Goal: Task Accomplishment & Management: Manage account settings

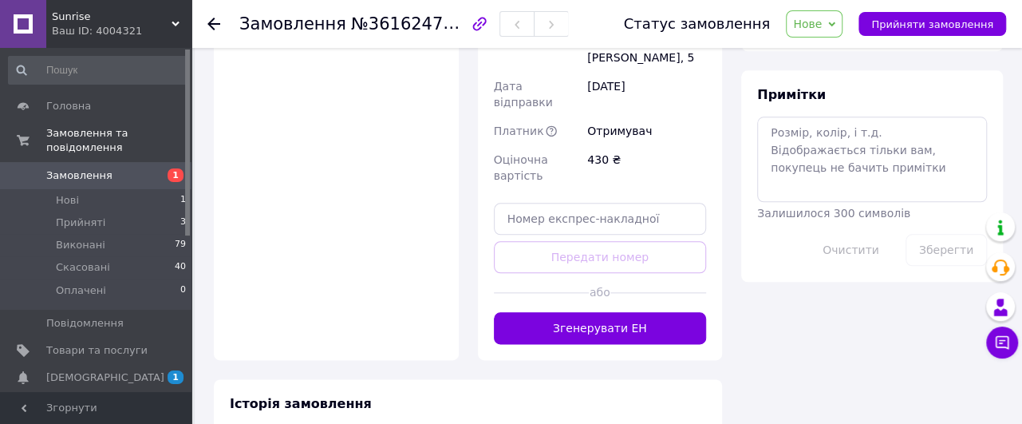
scroll to position [885, 0]
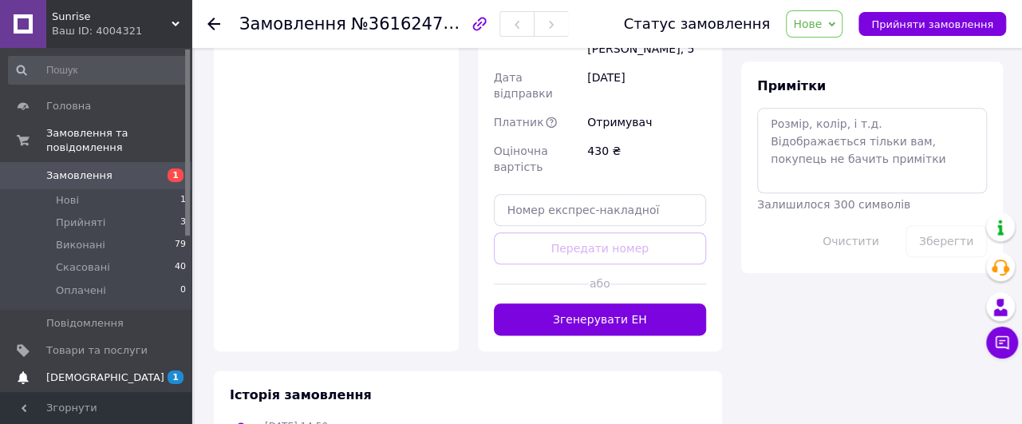
click at [91, 371] on link "[DEMOGRAPHIC_DATA] 1 0" at bounding box center [97, 377] width 195 height 27
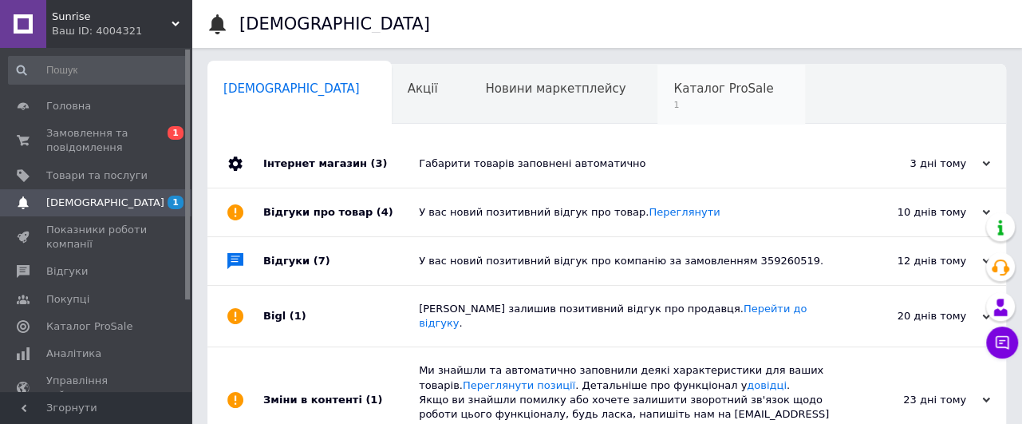
click at [673, 88] on span "Каталог ProSale" at bounding box center [723, 88] width 100 height 14
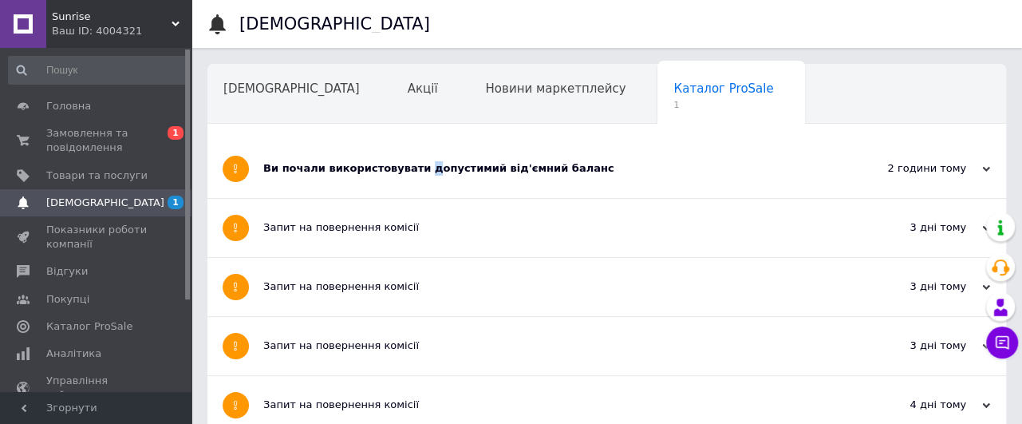
click at [415, 170] on div "Ви почали використовувати допустимий від'ємний баланс" at bounding box center [546, 168] width 567 height 14
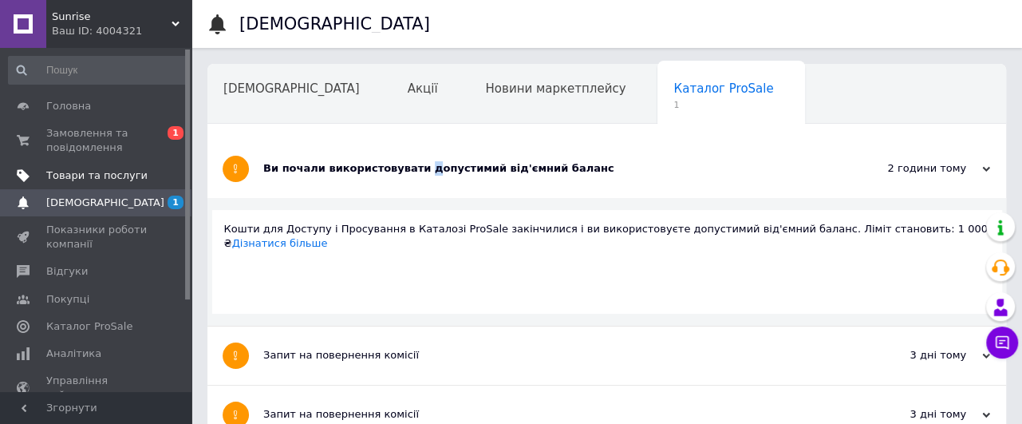
click at [96, 173] on span "Товари та послуги" at bounding box center [96, 175] width 101 height 14
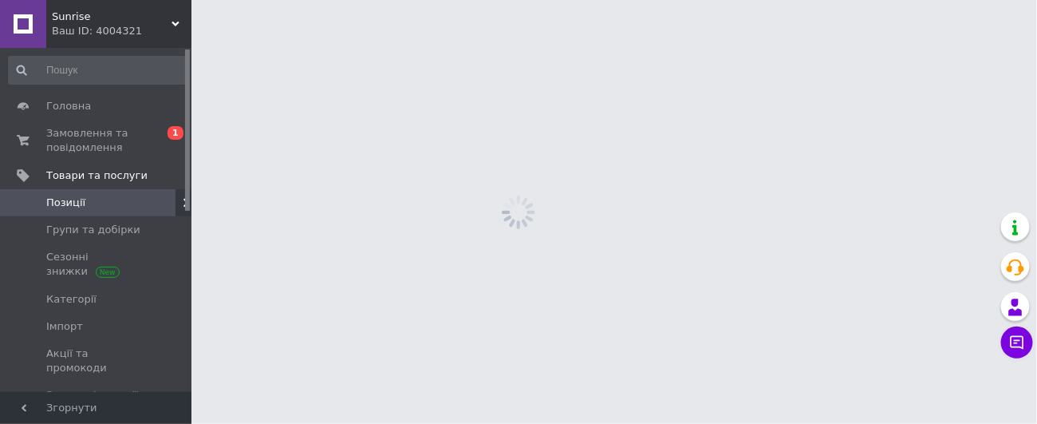
click at [88, 207] on span "Позиції" at bounding box center [96, 202] width 101 height 14
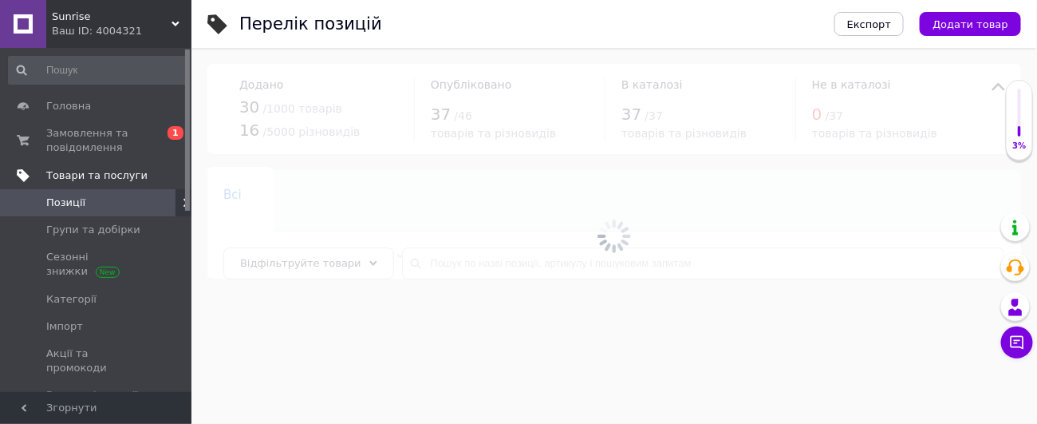
click at [88, 175] on span "Товари та послуги" at bounding box center [96, 175] width 101 height 14
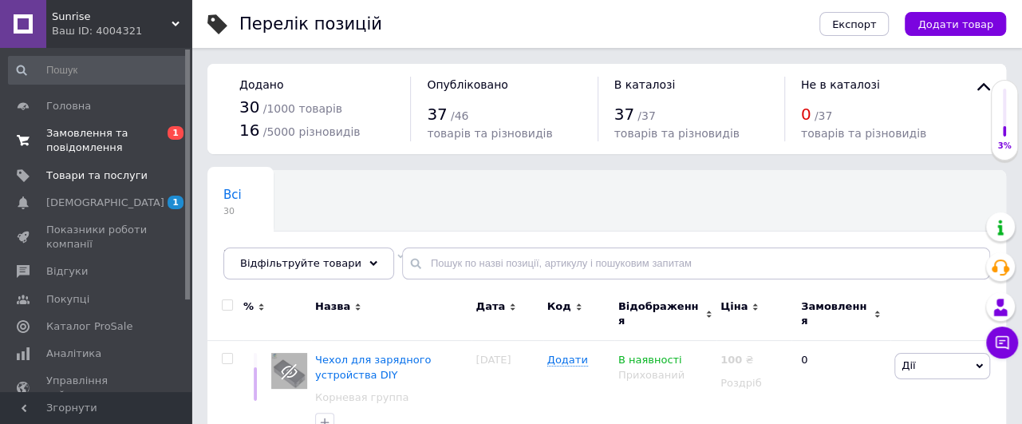
click at [98, 127] on span "Замовлення та повідомлення" at bounding box center [96, 140] width 101 height 29
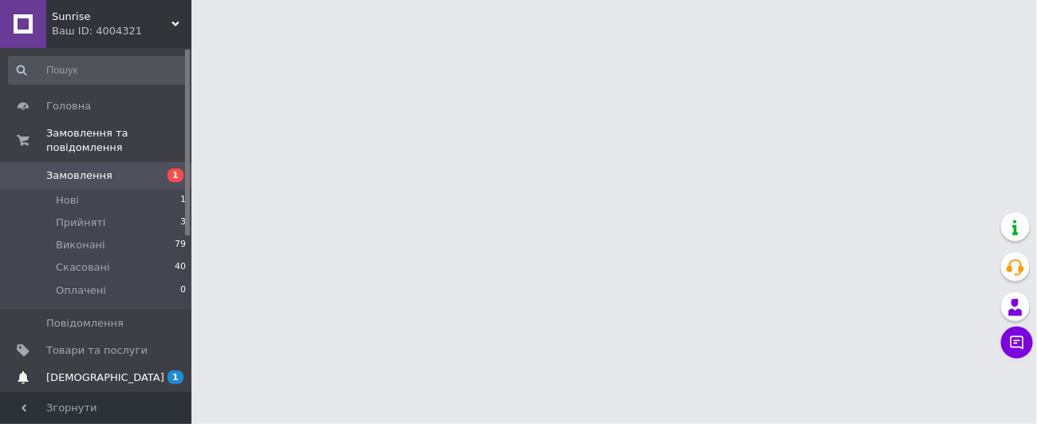
click at [96, 370] on span "[DEMOGRAPHIC_DATA]" at bounding box center [105, 377] width 118 height 14
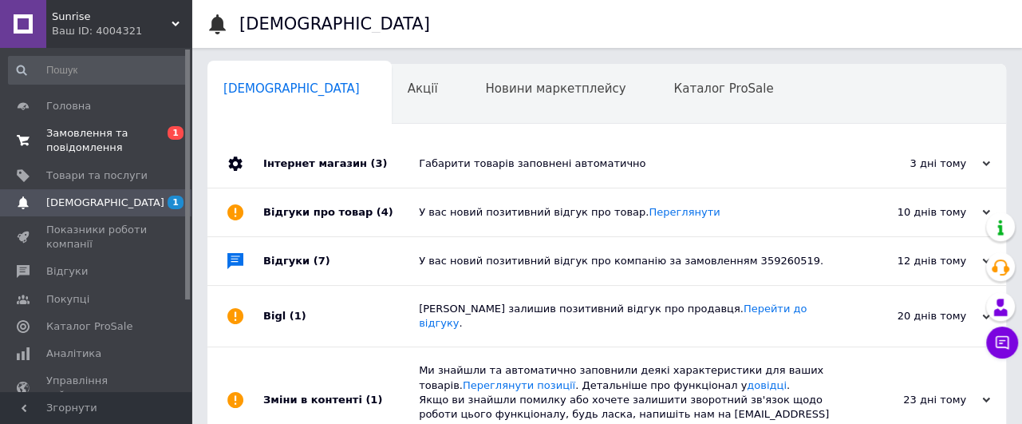
click at [94, 129] on span "Замовлення та повідомлення" at bounding box center [96, 140] width 101 height 29
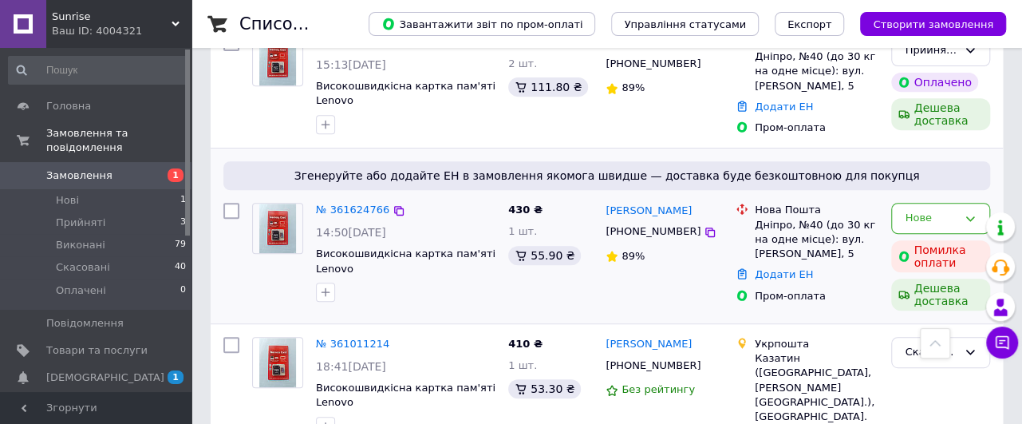
scroll to position [212, 0]
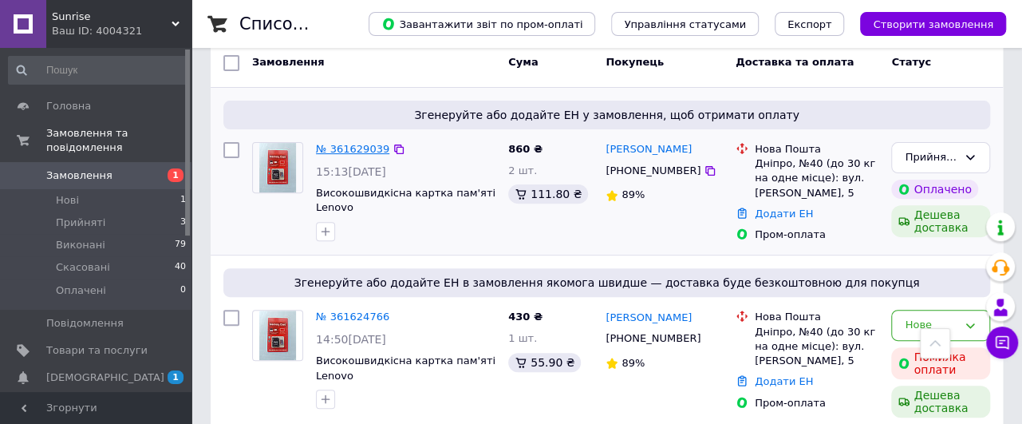
click at [325, 151] on link "№ 361629039" at bounding box center [352, 149] width 73 height 12
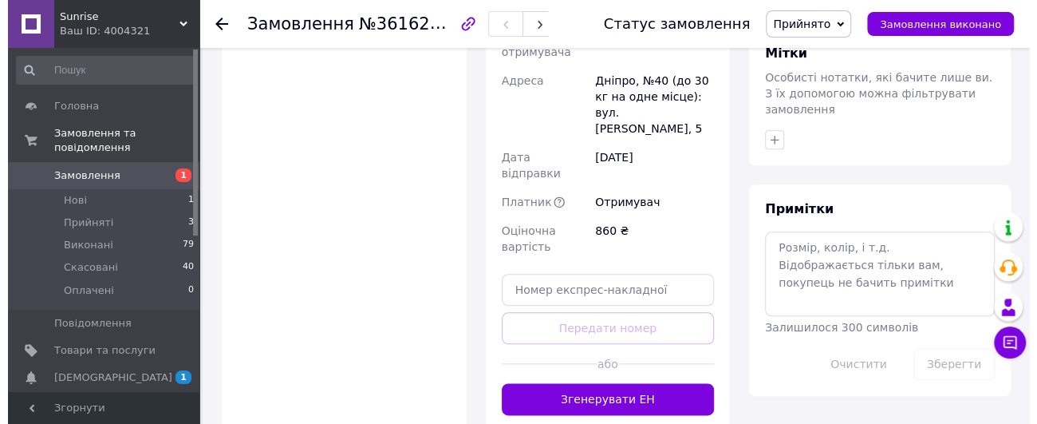
scroll to position [850, 0]
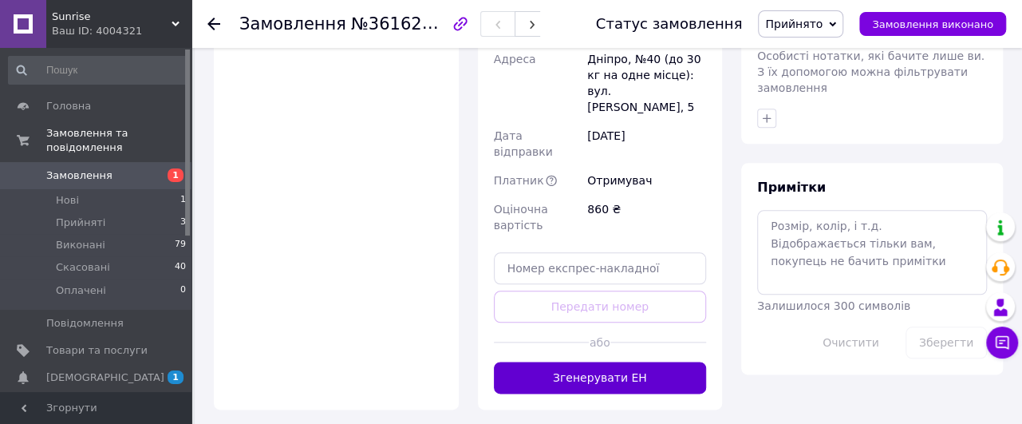
click at [602, 361] on button "Згенерувати ЕН" at bounding box center [600, 377] width 213 height 32
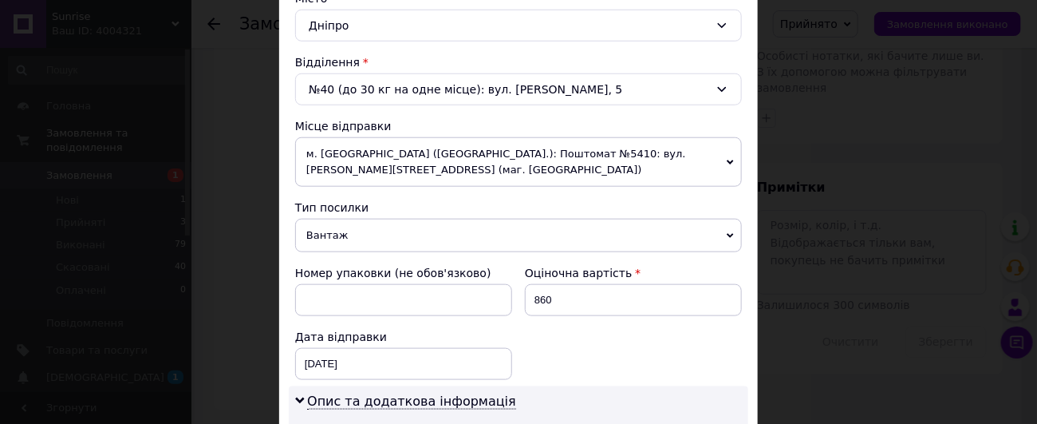
scroll to position [531, 0]
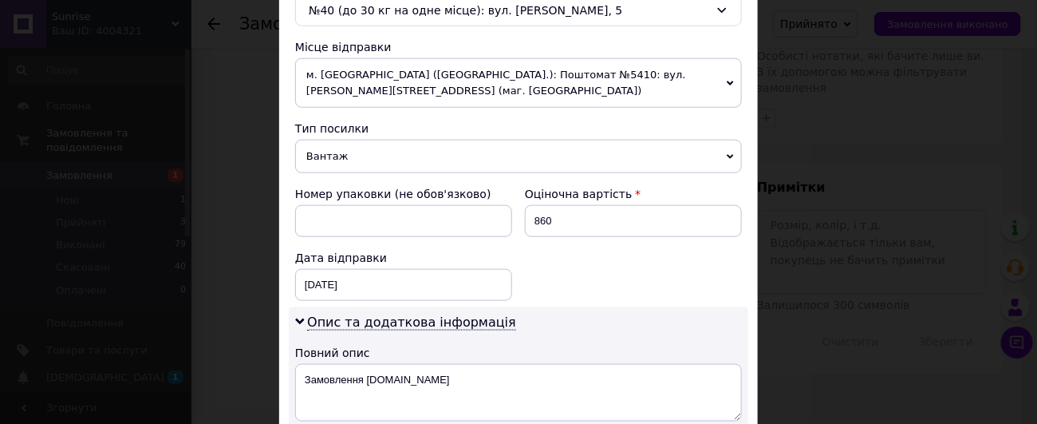
click at [527, 151] on span "Вантаж" at bounding box center [518, 156] width 447 height 33
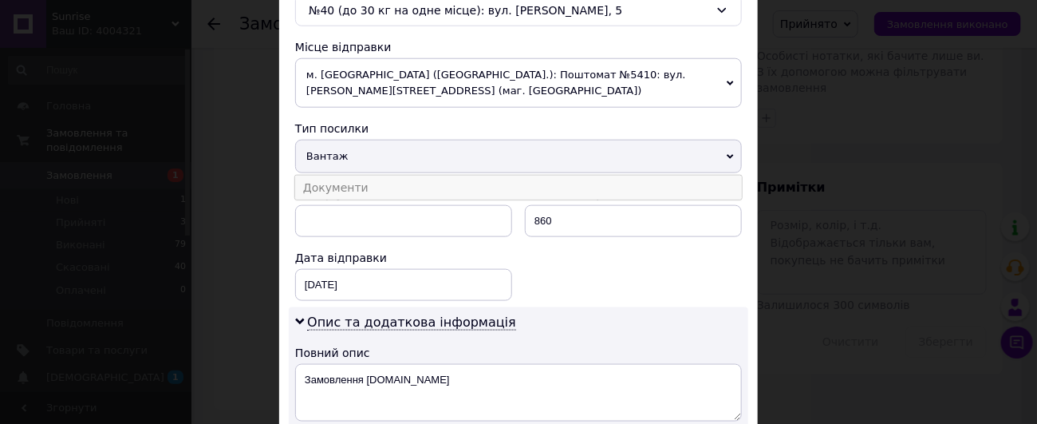
click at [344, 187] on li "Документи" at bounding box center [518, 187] width 447 height 24
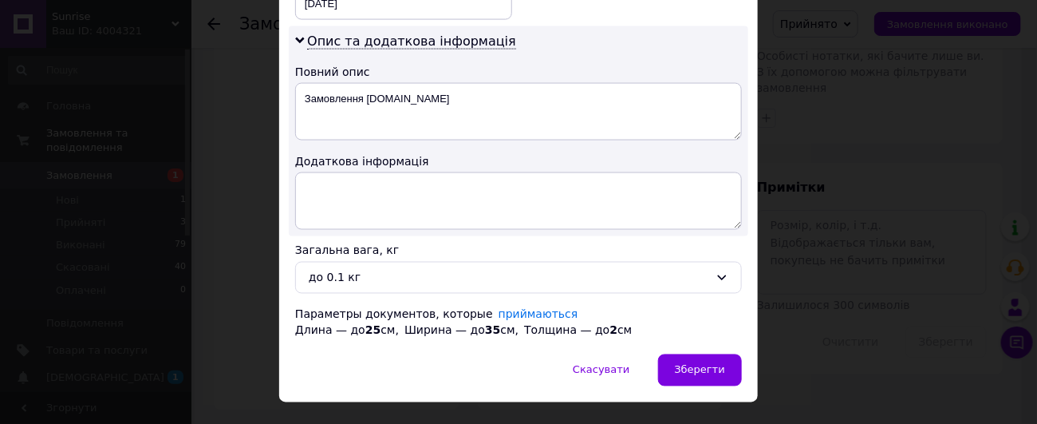
scroll to position [837, 0]
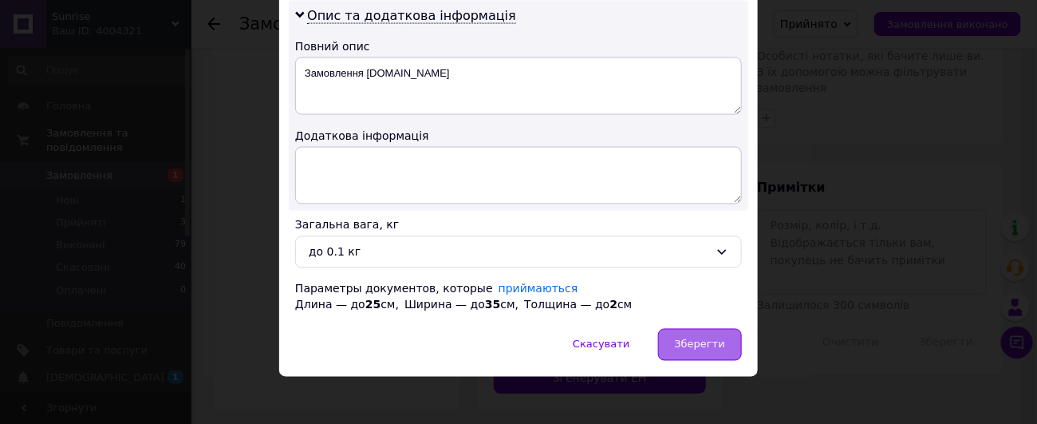
click at [684, 338] on span "Зберегти" at bounding box center [700, 344] width 50 height 12
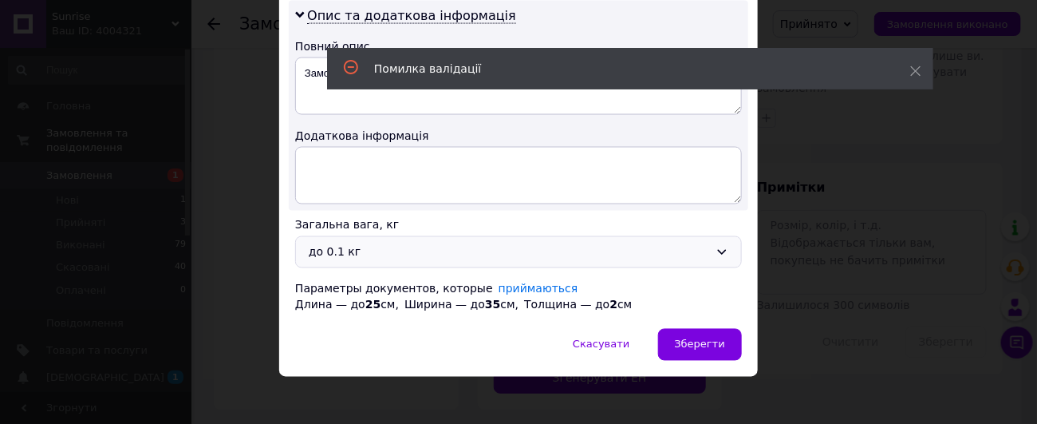
click at [360, 243] on div "до 0.1 кг" at bounding box center [509, 252] width 400 height 18
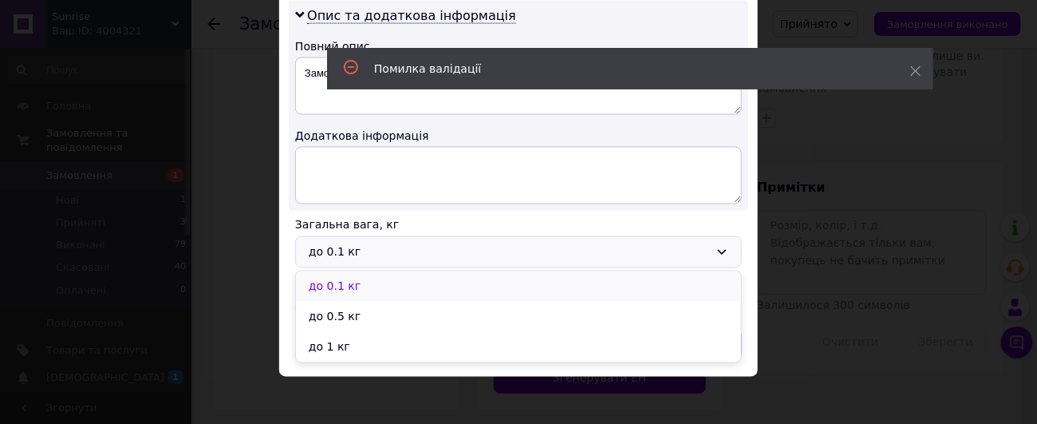
click at [318, 281] on li "до 0.1 кг" at bounding box center [518, 286] width 445 height 30
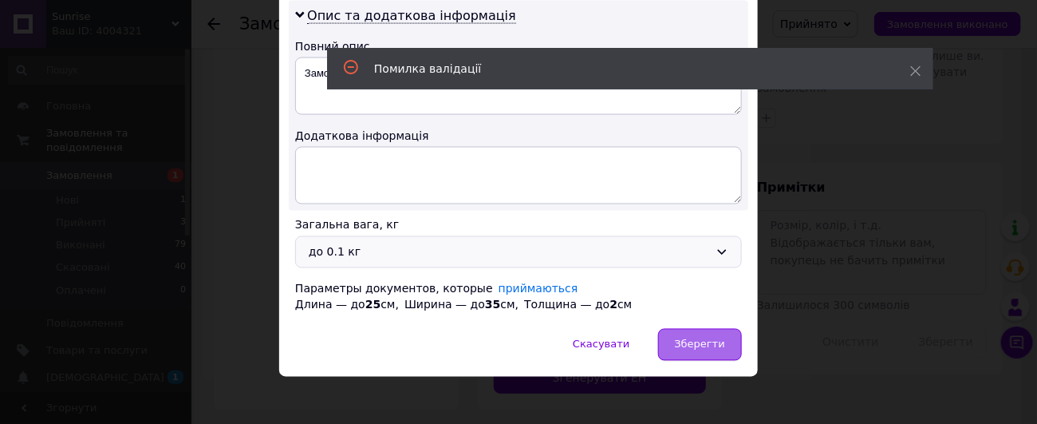
click at [696, 338] on span "Зберегти" at bounding box center [700, 344] width 50 height 12
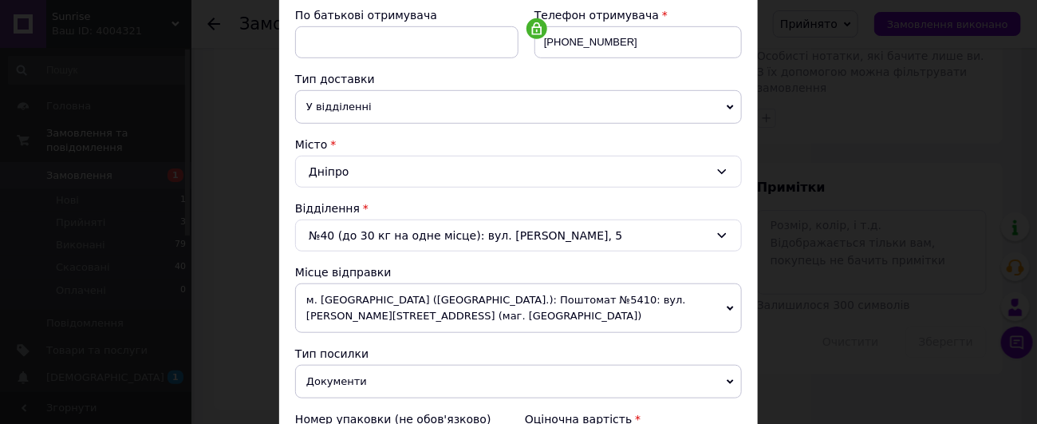
scroll to position [412, 0]
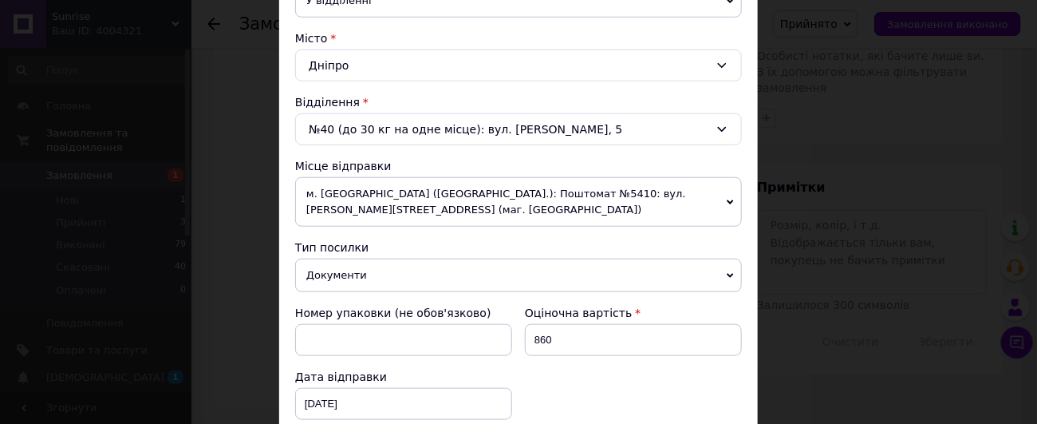
click at [340, 277] on span "Документи" at bounding box center [518, 274] width 447 height 33
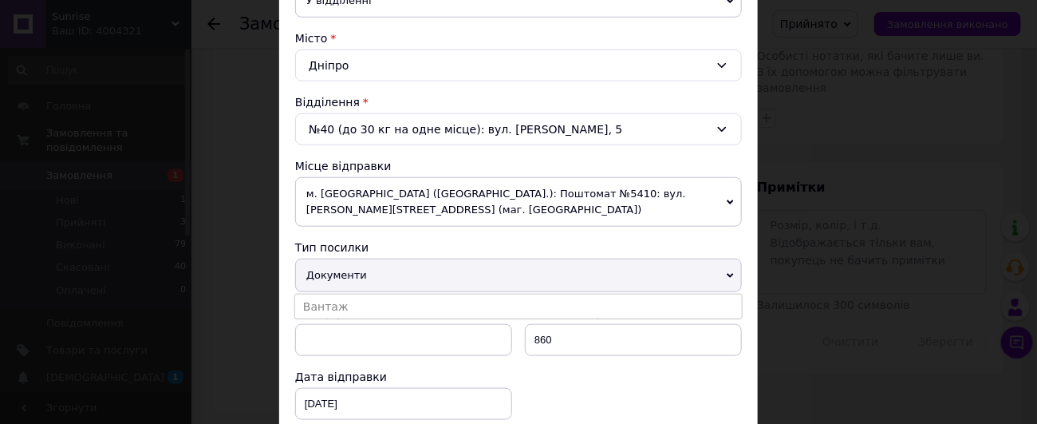
click at [334, 306] on li "Вантаж" at bounding box center [518, 306] width 447 height 24
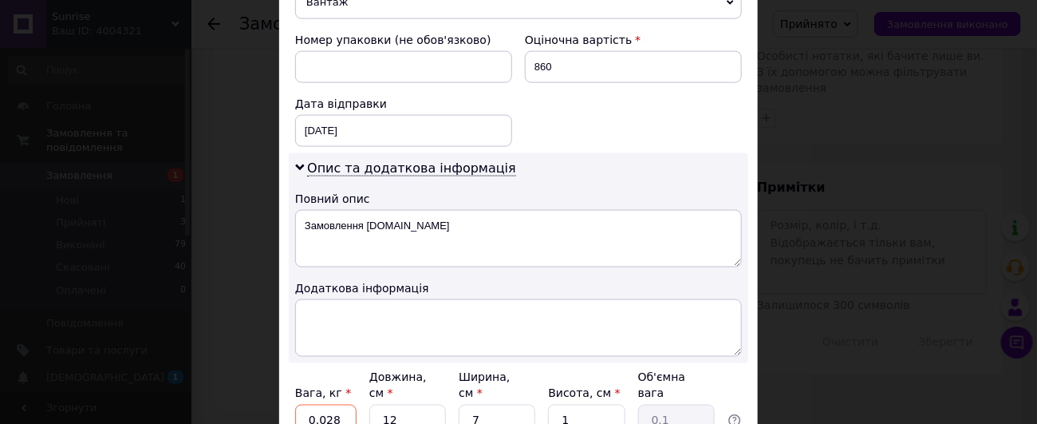
scroll to position [837, 0]
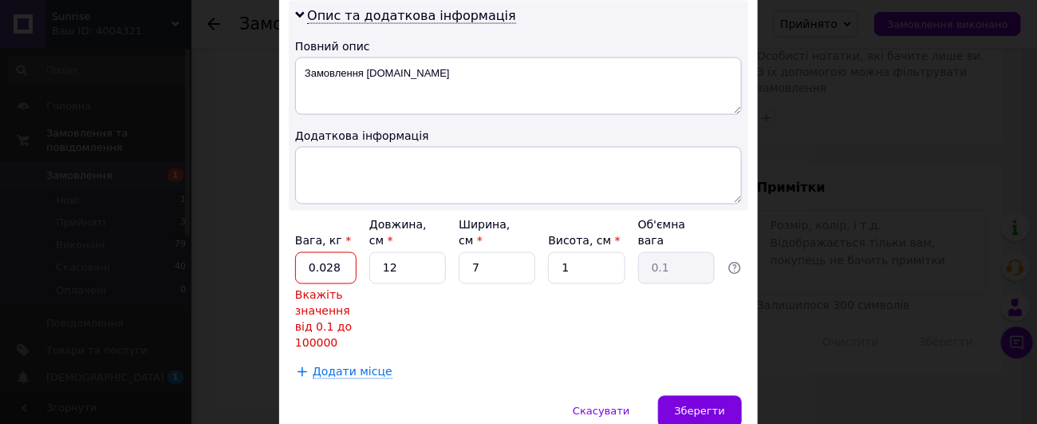
click at [337, 252] on input "0.028" at bounding box center [325, 268] width 61 height 32
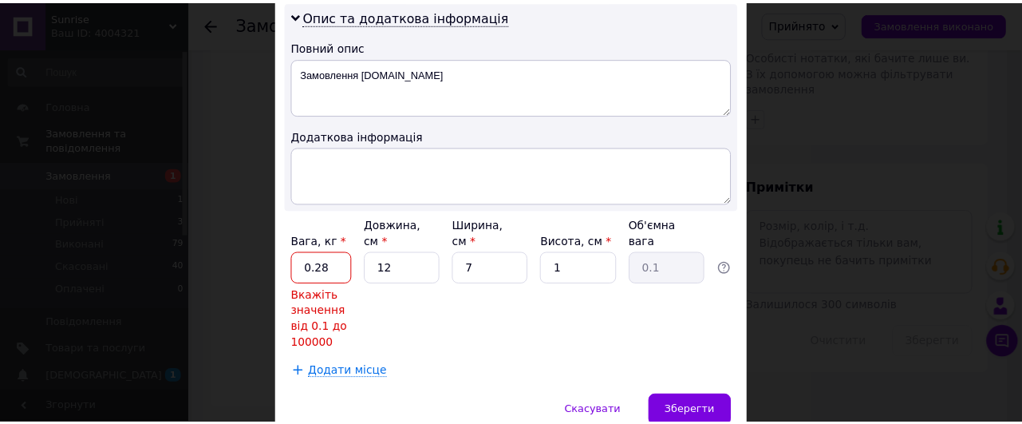
scroll to position [822, 0]
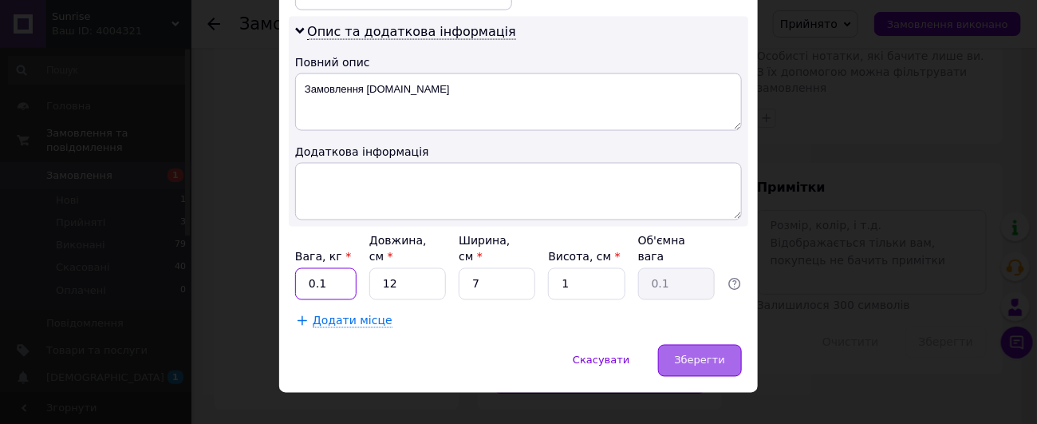
type input "0.1"
click at [704, 354] on span "Зберегти" at bounding box center [700, 360] width 50 height 12
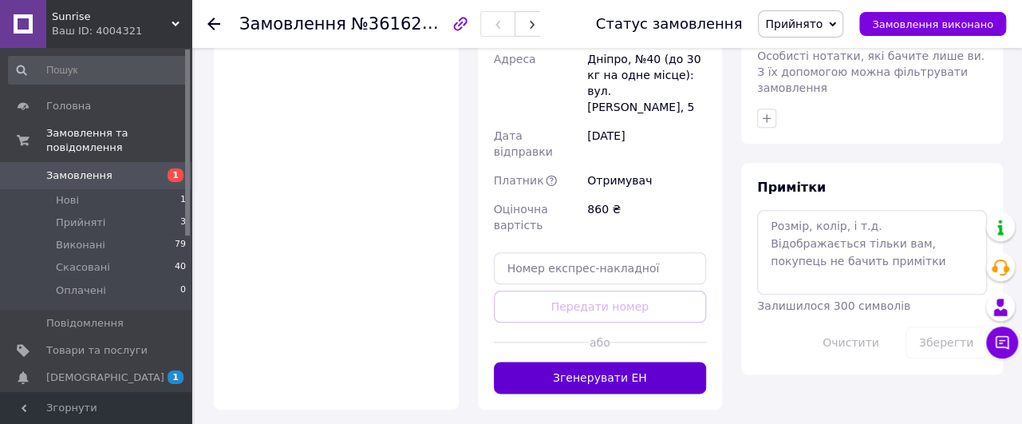
click at [593, 361] on button "Згенерувати ЕН" at bounding box center [600, 377] width 213 height 32
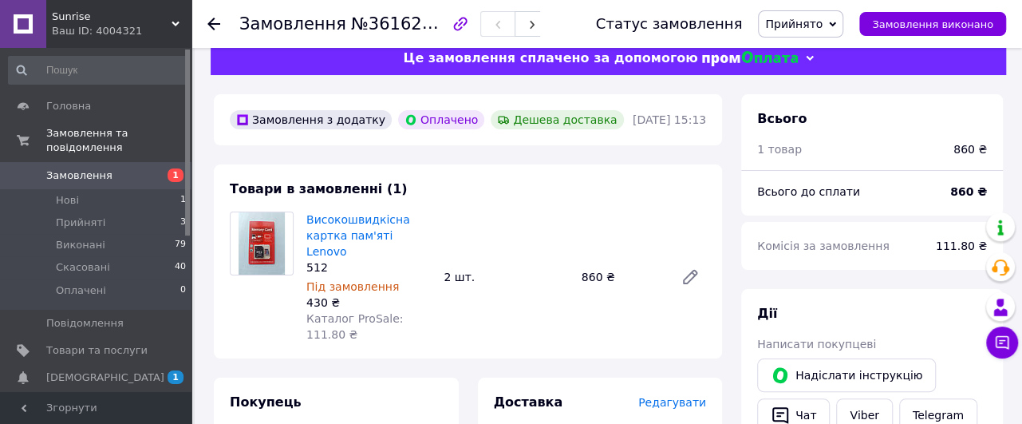
scroll to position [0, 0]
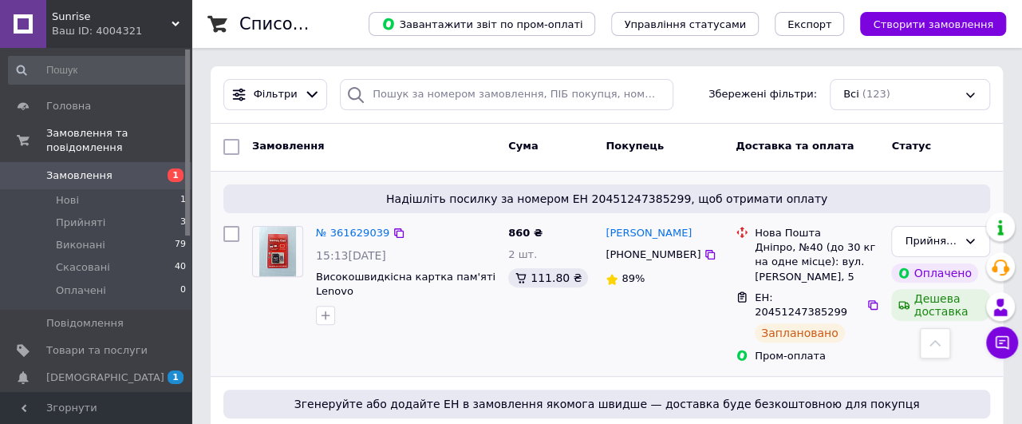
scroll to position [106, 0]
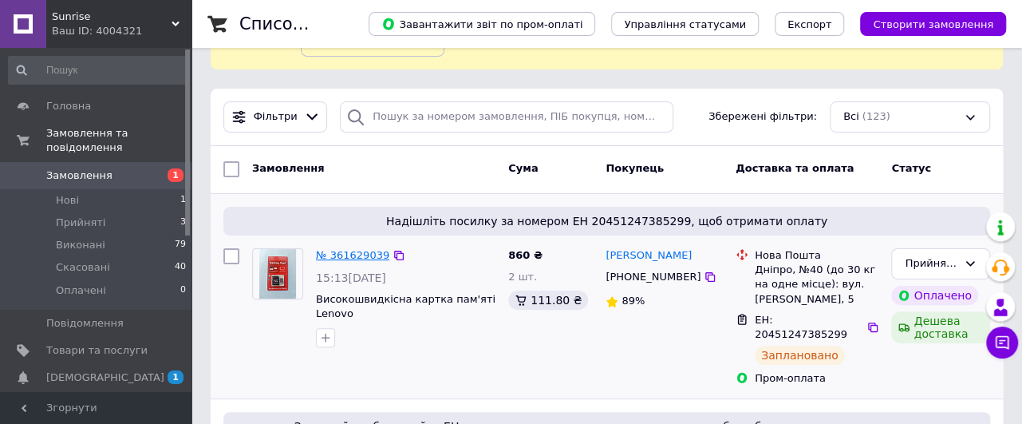
click at [352, 253] on link "№ 361629039" at bounding box center [352, 255] width 73 height 12
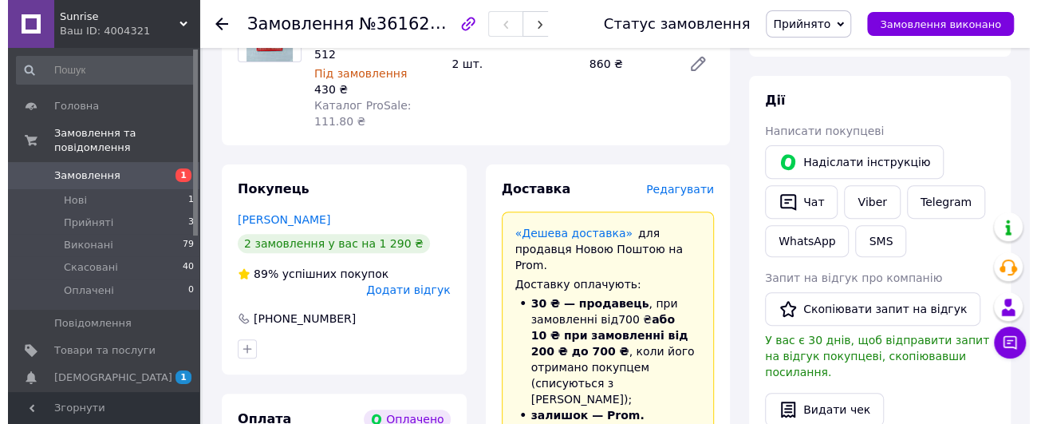
scroll to position [319, 0]
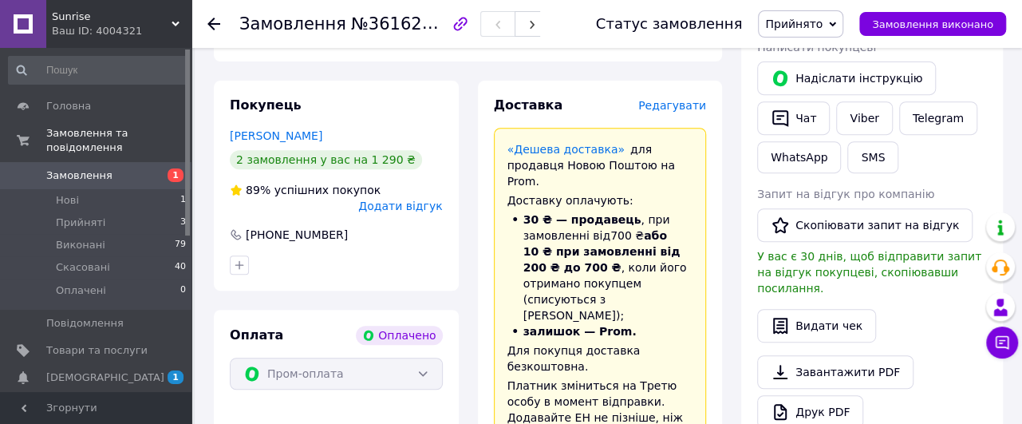
click at [666, 99] on span "Редагувати" at bounding box center [672, 105] width 68 height 13
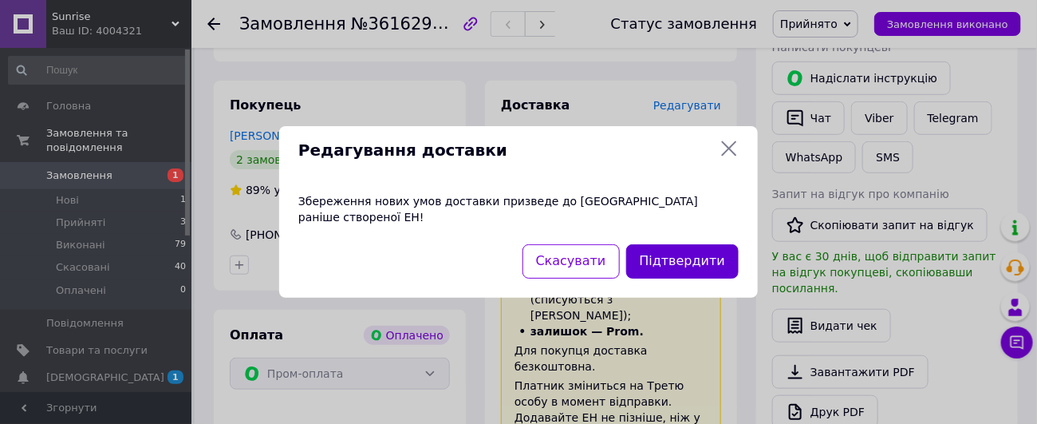
click at [673, 255] on button "Підтвердити" at bounding box center [682, 261] width 112 height 34
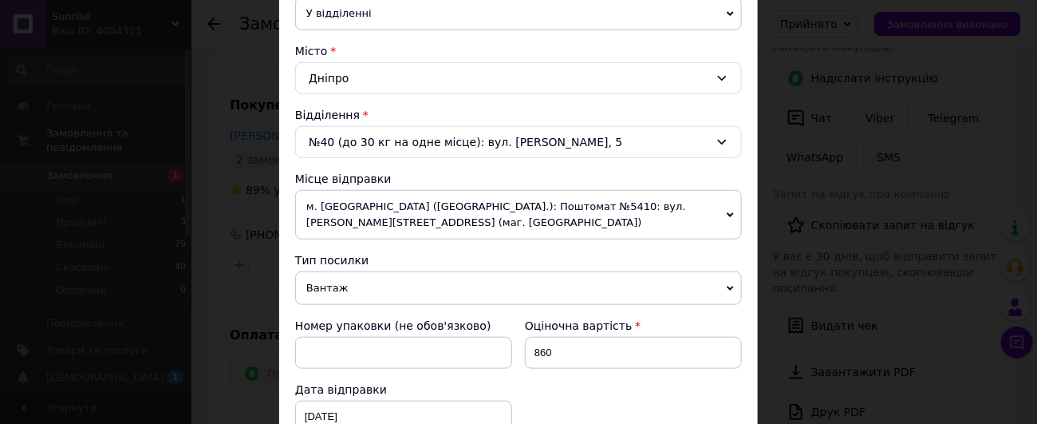
scroll to position [425, 0]
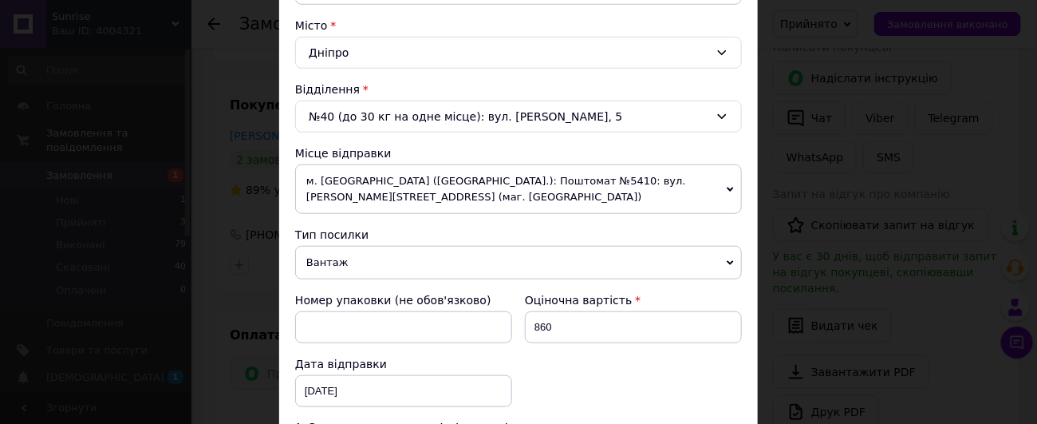
click at [397, 267] on span "Вантаж" at bounding box center [518, 262] width 447 height 33
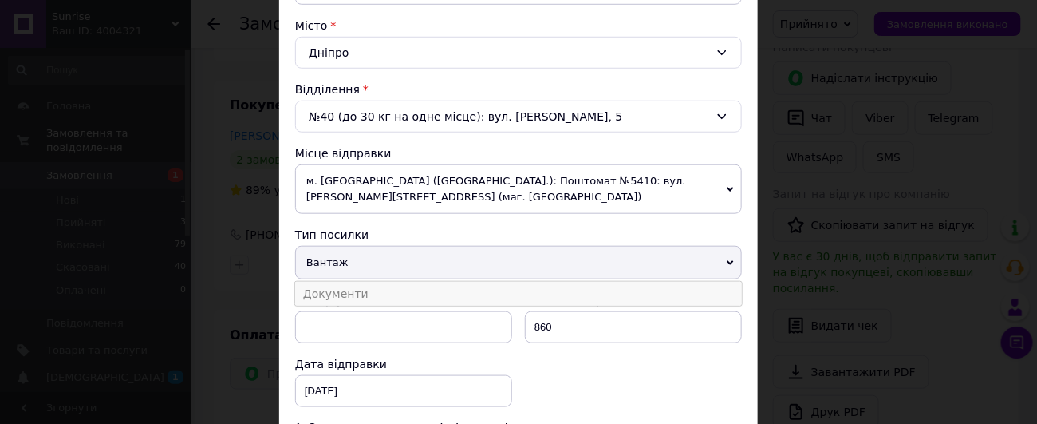
click at [359, 294] on li "Документи" at bounding box center [518, 294] width 447 height 24
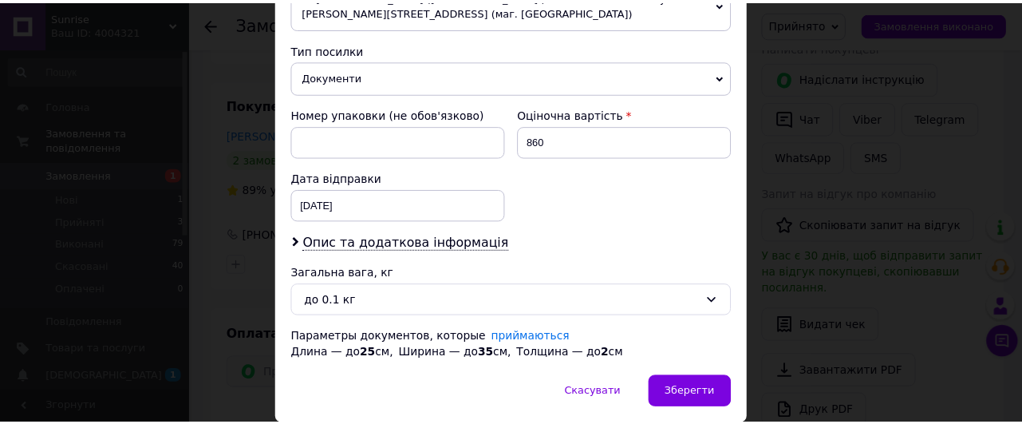
scroll to position [638, 0]
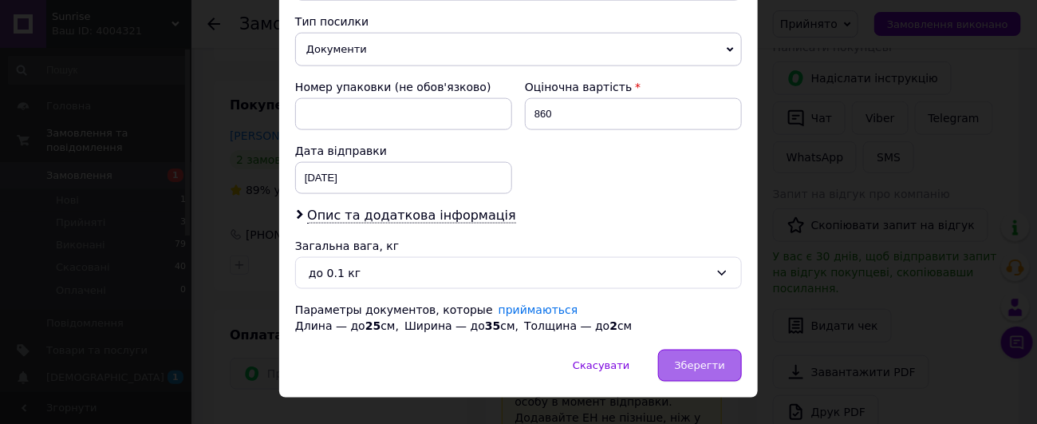
click at [698, 359] on span "Зберегти" at bounding box center [700, 365] width 50 height 12
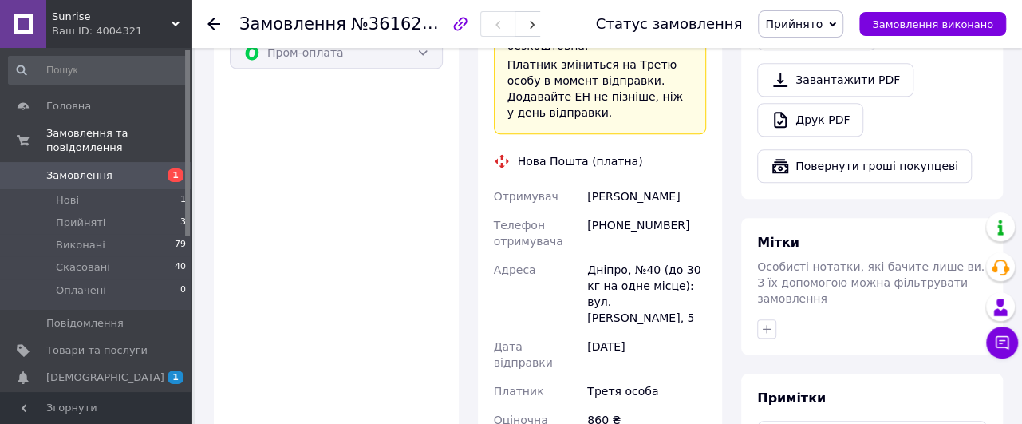
scroll to position [744, 0]
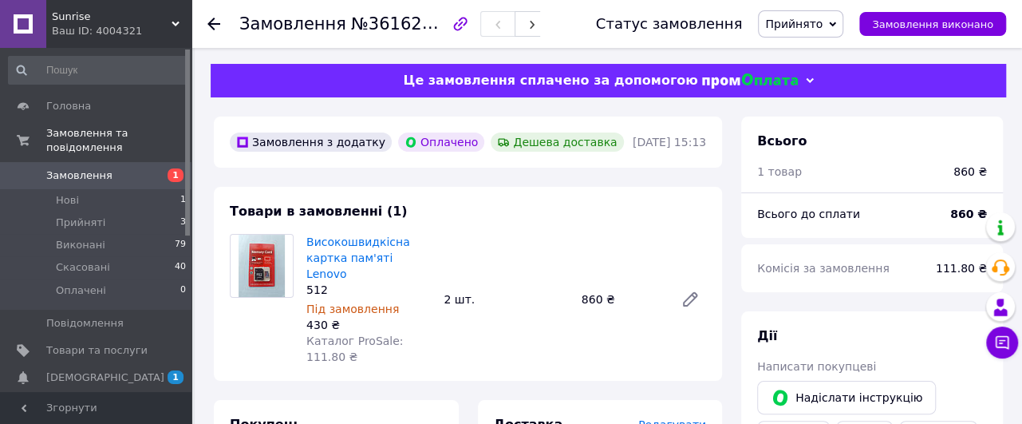
scroll to position [212, 0]
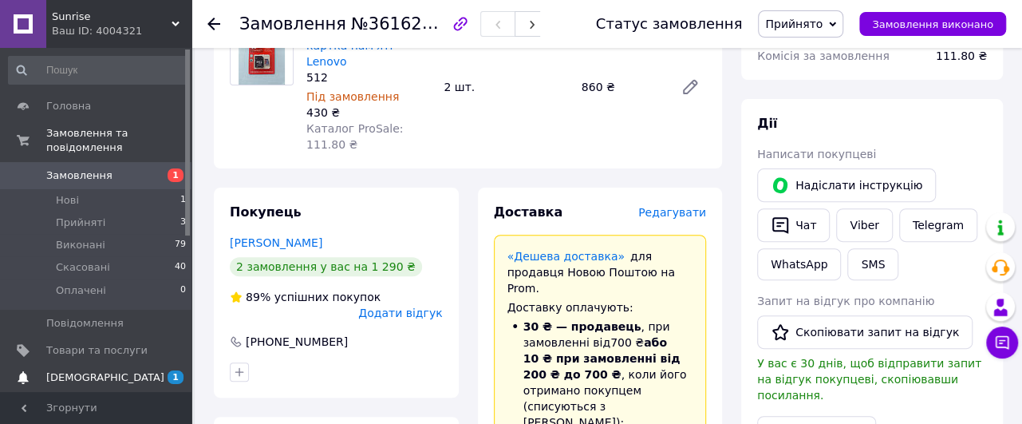
click at [81, 370] on span "[DEMOGRAPHIC_DATA]" at bounding box center [105, 377] width 118 height 14
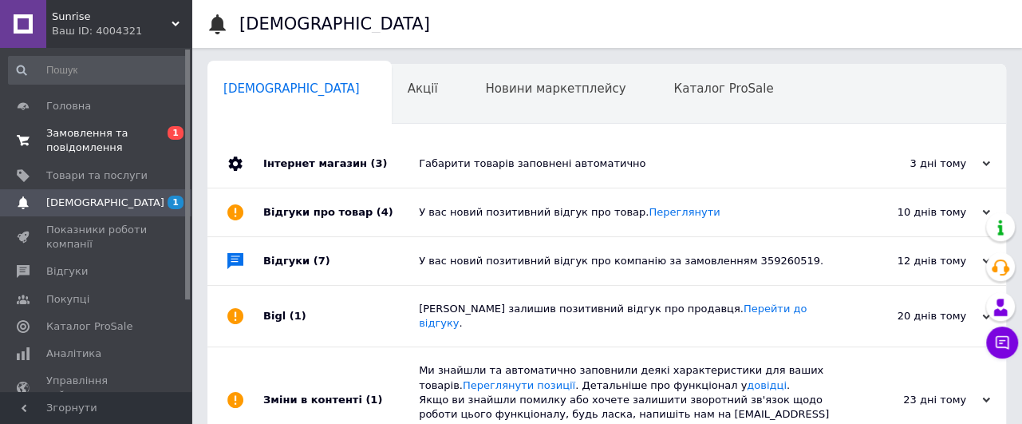
click at [89, 139] on span "Замовлення та повідомлення" at bounding box center [96, 140] width 101 height 29
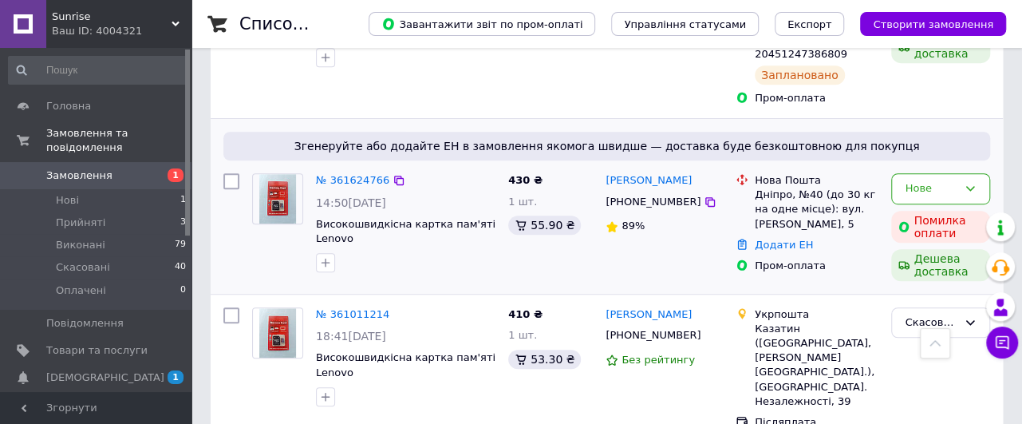
scroll to position [425, 0]
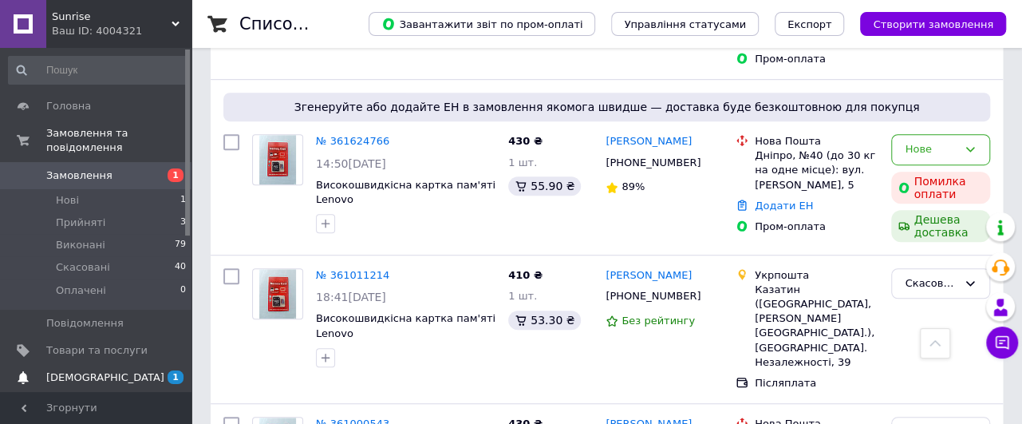
click at [85, 370] on span "[DEMOGRAPHIC_DATA]" at bounding box center [105, 377] width 118 height 14
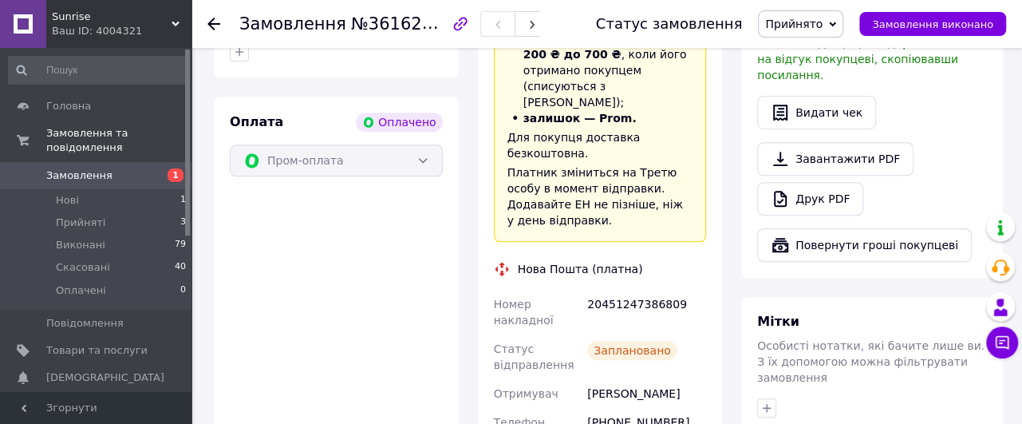
scroll to position [305, 0]
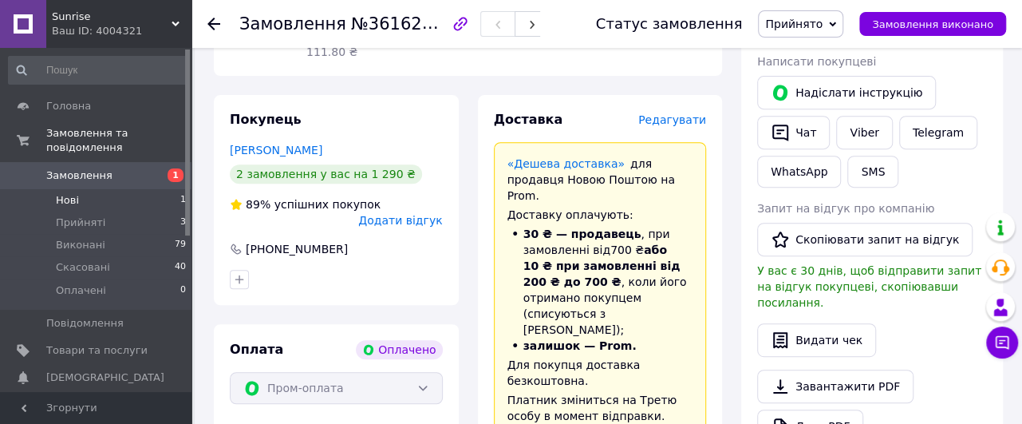
click at [85, 189] on li "Нові 1" at bounding box center [97, 200] width 195 height 22
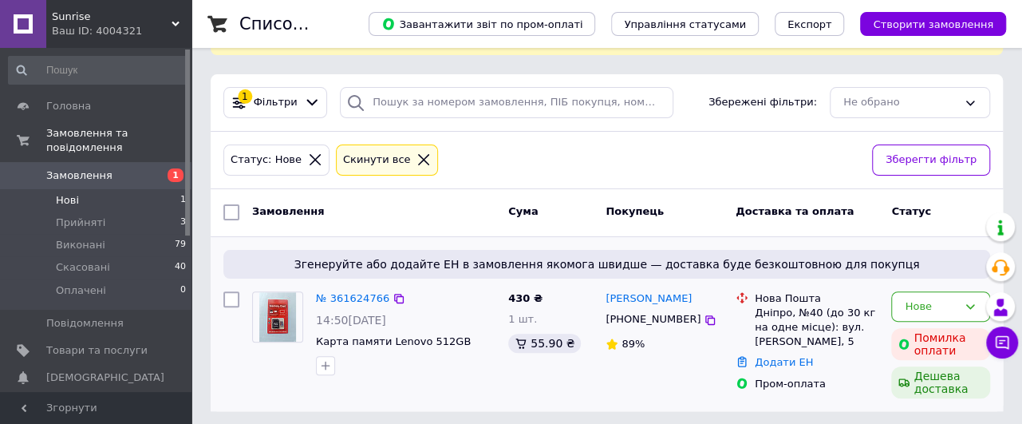
scroll to position [124, 0]
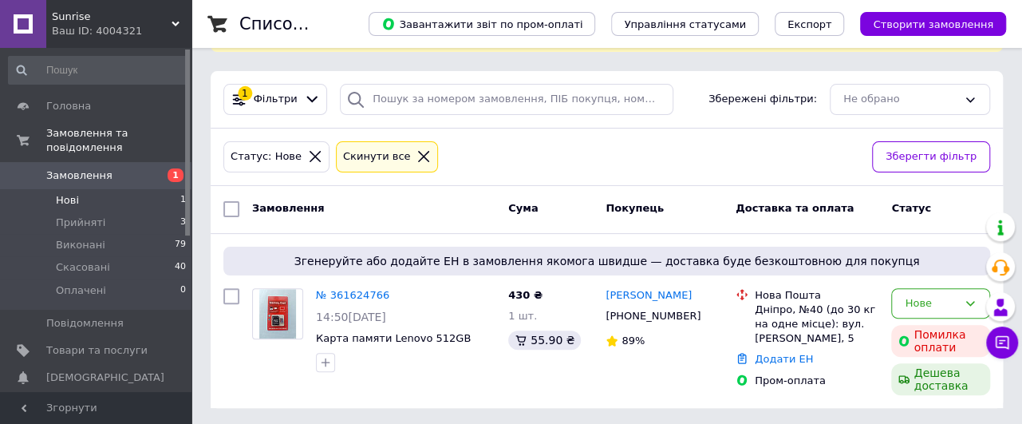
click at [87, 168] on span "Замовлення" at bounding box center [79, 175] width 66 height 14
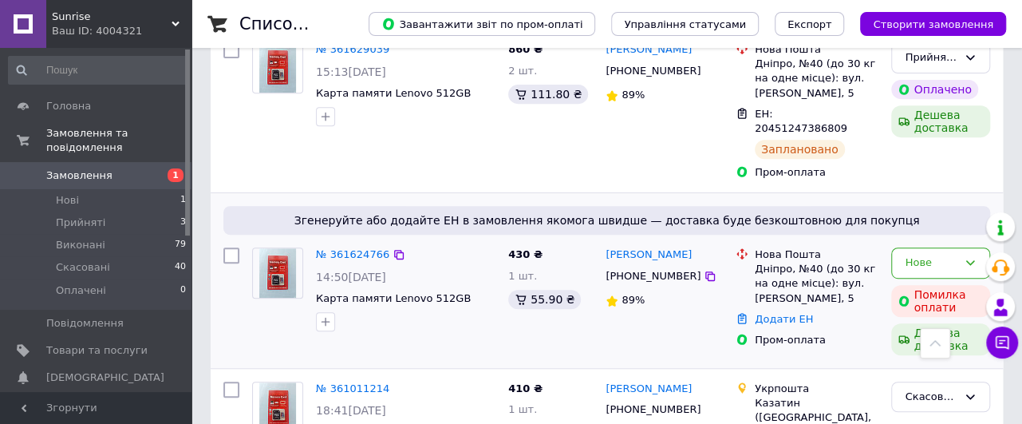
scroll to position [212, 0]
